Goal: Information Seeking & Learning: Learn about a topic

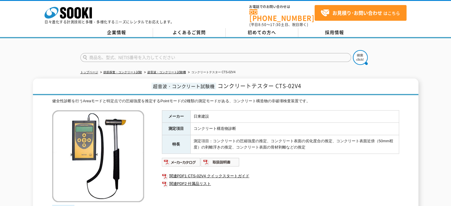
click at [269, 138] on td "測定項目：コンクリートの圧縮強度の推定、コンクリート表面の劣化度合の推定、コンクリート表面近傍（50mm程度）の剥離浮きの推定、コンクリート表面の骨材剥離など…" at bounding box center [295, 144] width 209 height 19
click at [245, 92] on div "超音波・コンクリート試験機 コンクリートテスター CTS-02V4 健全性診断を行うAreaモードと特定点での圧縮強度を推定するPointモードの2種類の測定…" at bounding box center [226, 158] width 386 height 159
click at [188, 159] on img at bounding box center [181, 162] width 39 height 9
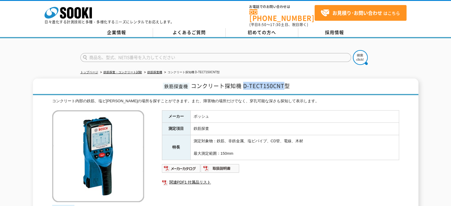
drag, startPoint x: 284, startPoint y: 80, endPoint x: 244, endPoint y: 81, distance: 39.5
click at [244, 82] on span "コンクリート探知機 D-TECT150CNT型" at bounding box center [240, 86] width 99 height 8
copy span "D-TECT150CNT"
